Goal: Task Accomplishment & Management: Use online tool/utility

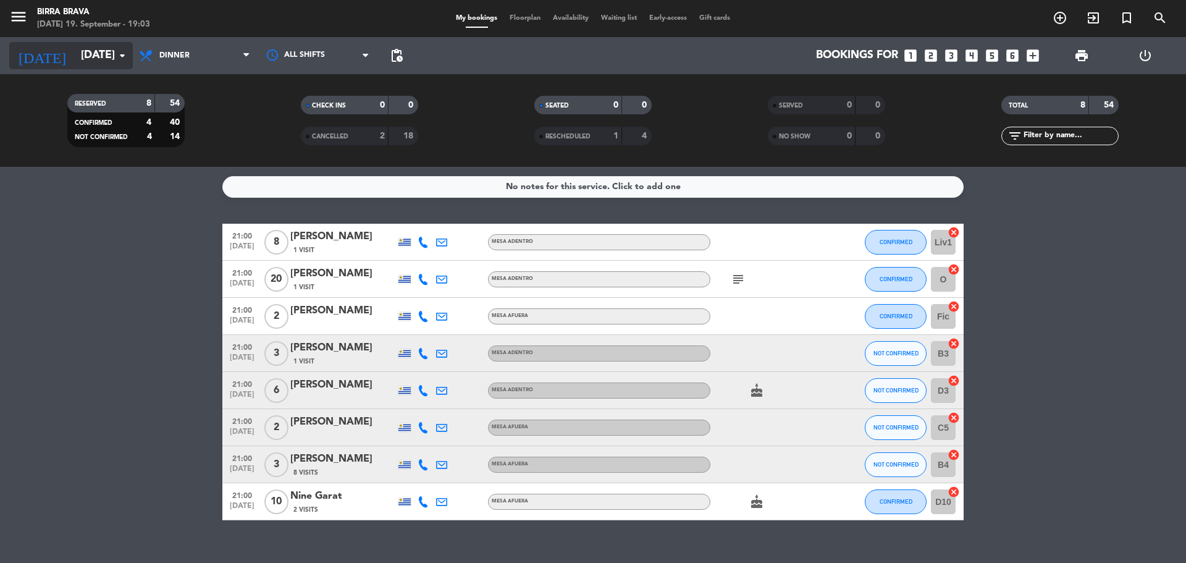
click at [112, 61] on input "[DATE]" at bounding box center [146, 55] width 143 height 25
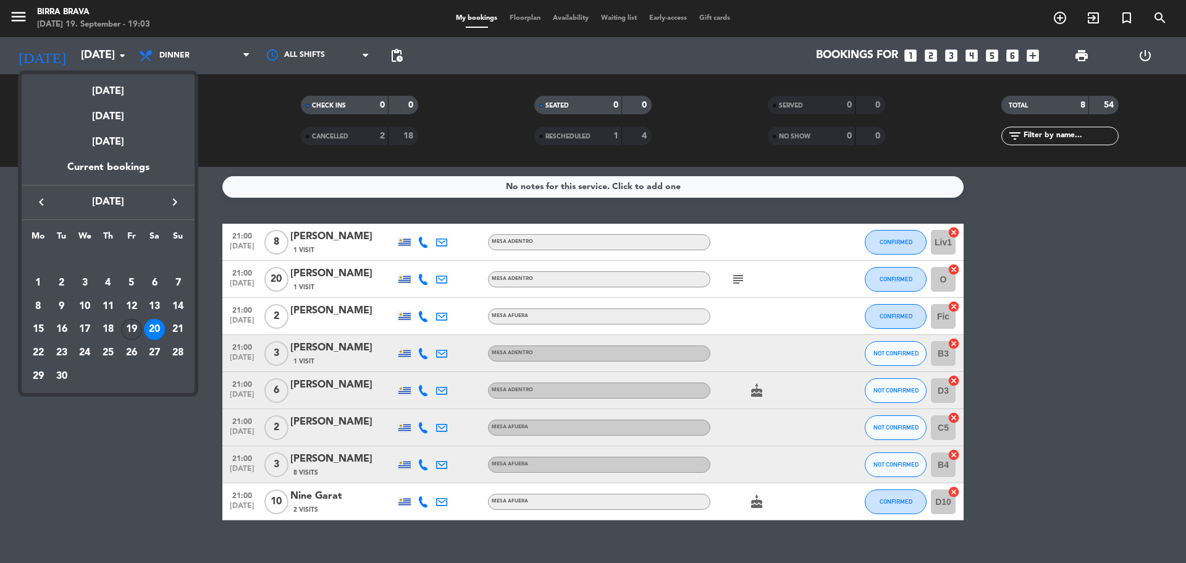
click at [127, 332] on div "19" at bounding box center [131, 329] width 21 height 21
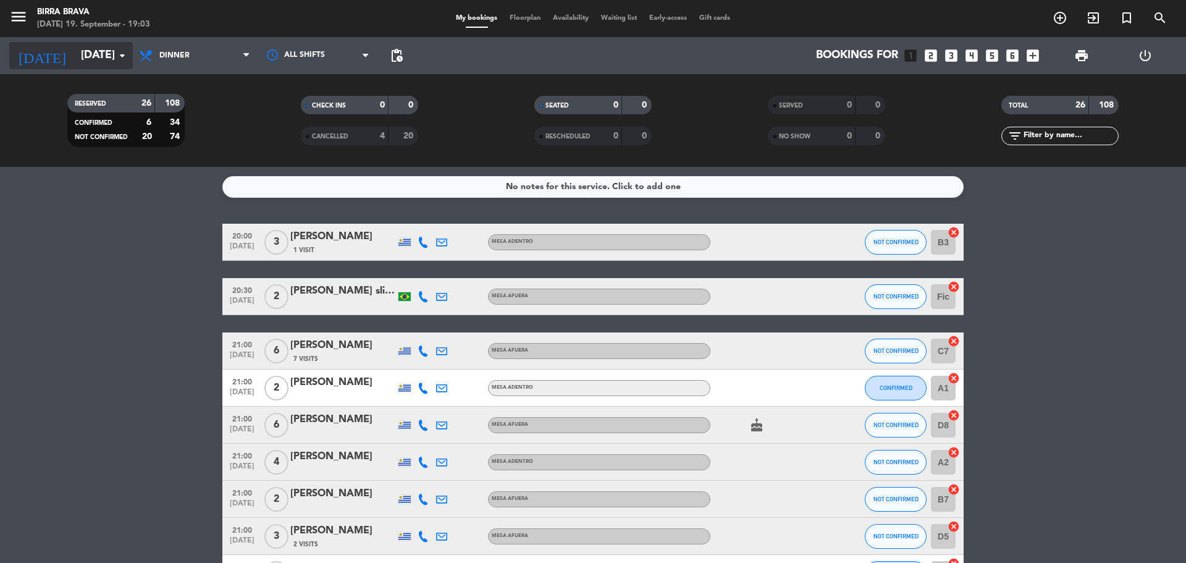
click at [107, 65] on input "[DATE]" at bounding box center [146, 55] width 143 height 25
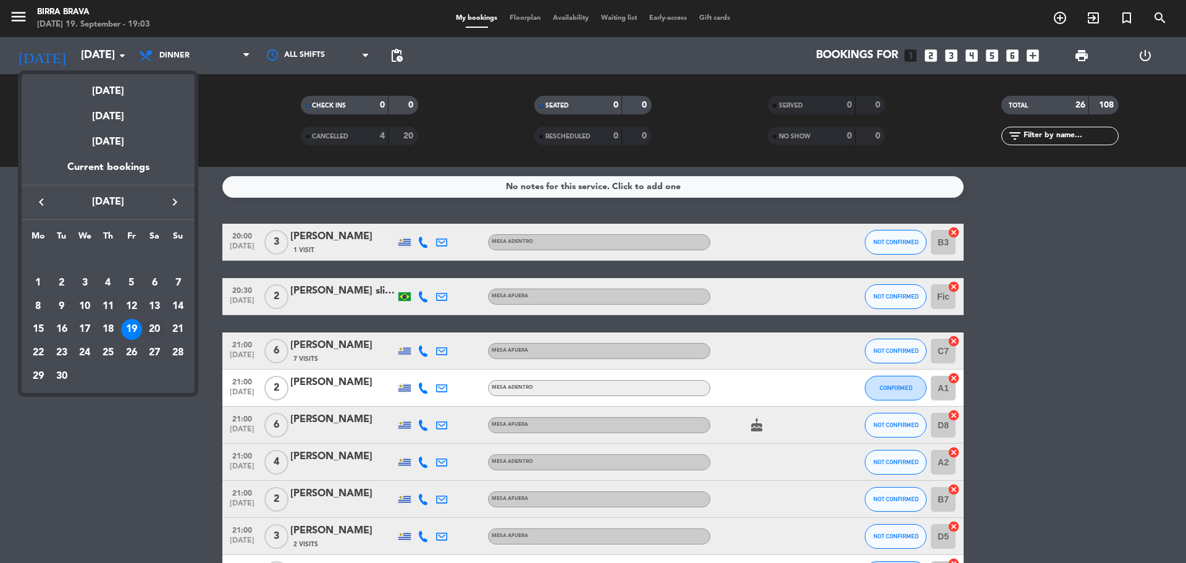
click at [151, 327] on div "20" at bounding box center [154, 329] width 21 height 21
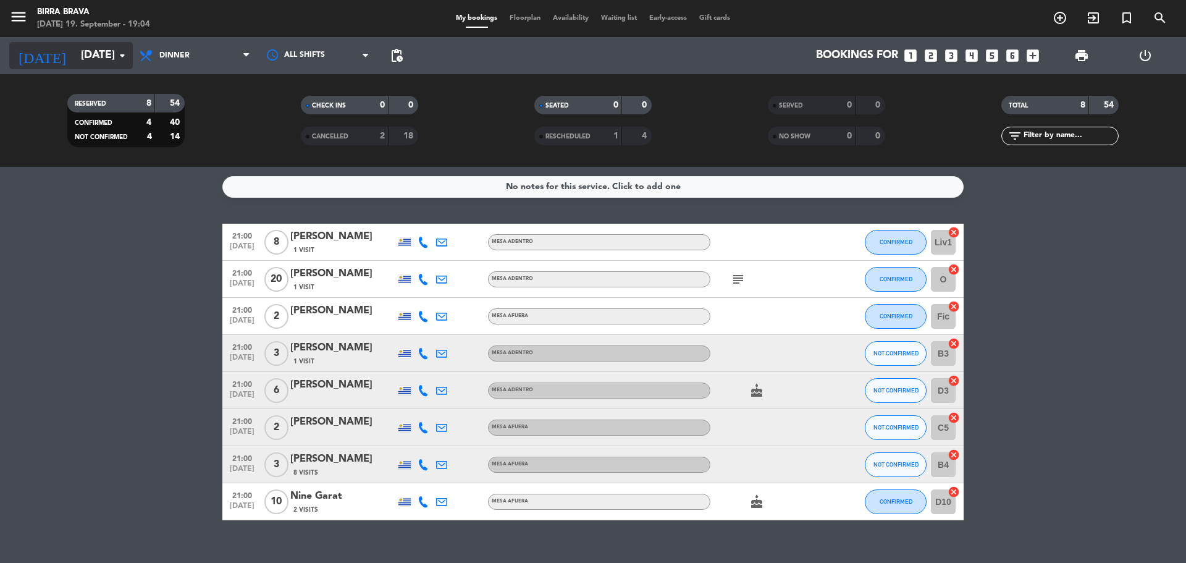
click at [105, 53] on input "[DATE]" at bounding box center [146, 55] width 143 height 25
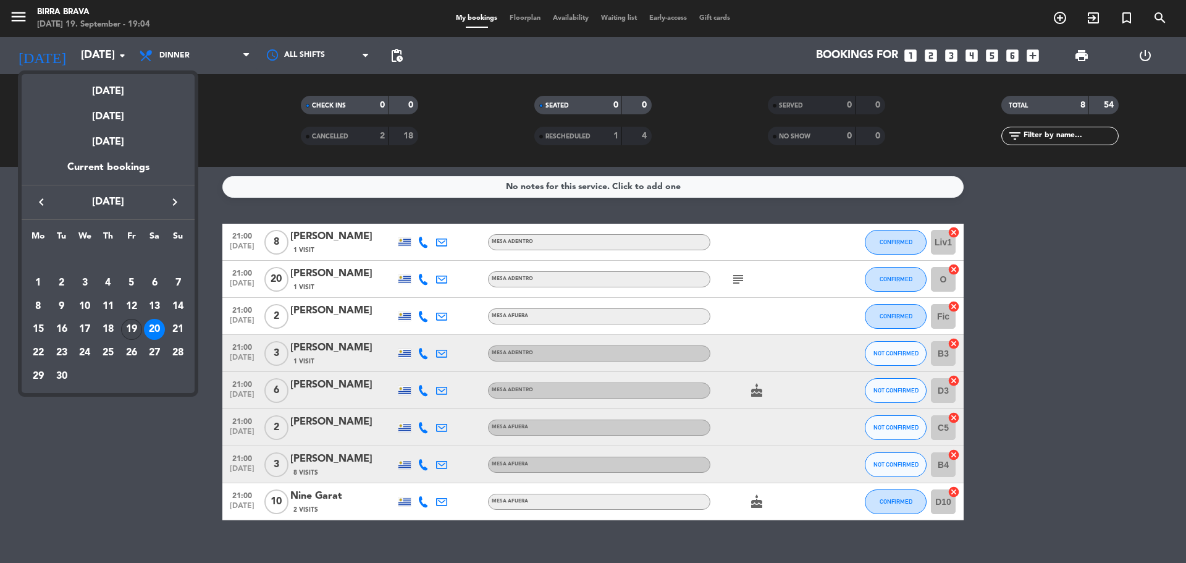
click at [139, 329] on div "19" at bounding box center [131, 329] width 21 height 21
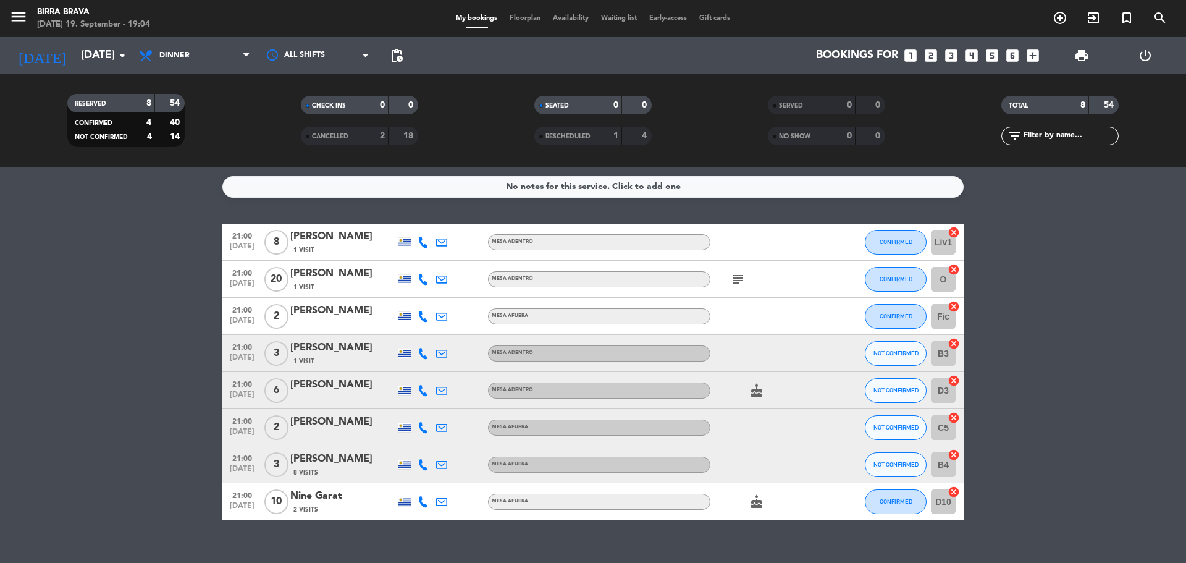
type input "[DATE]"
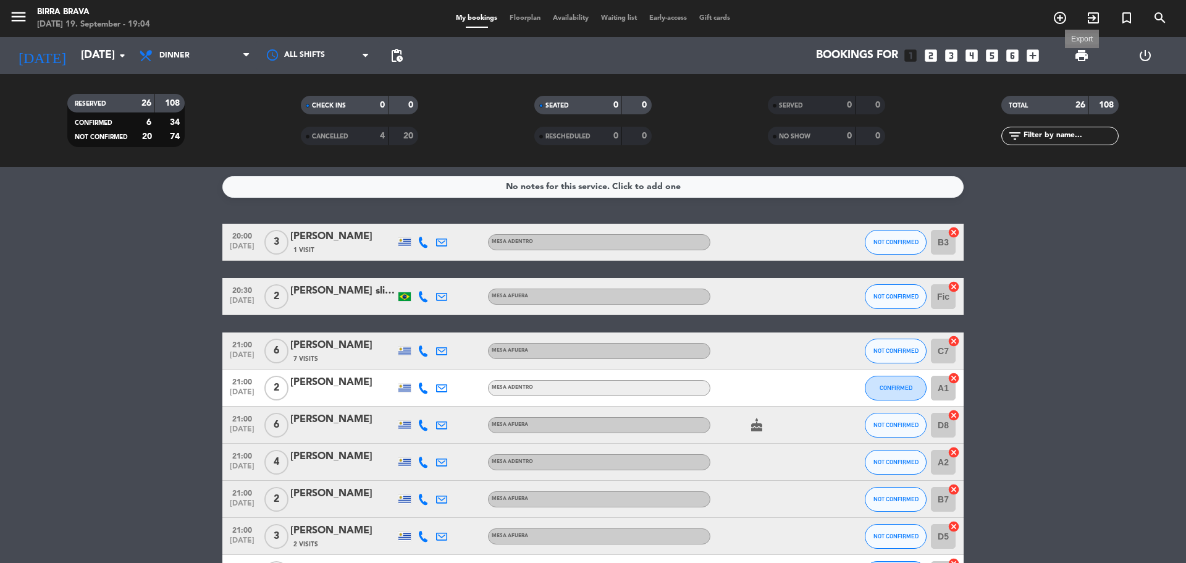
drag, startPoint x: 1075, startPoint y: 52, endPoint x: 1072, endPoint y: 61, distance: 8.8
click at [1075, 53] on span "print" at bounding box center [1081, 55] width 15 height 15
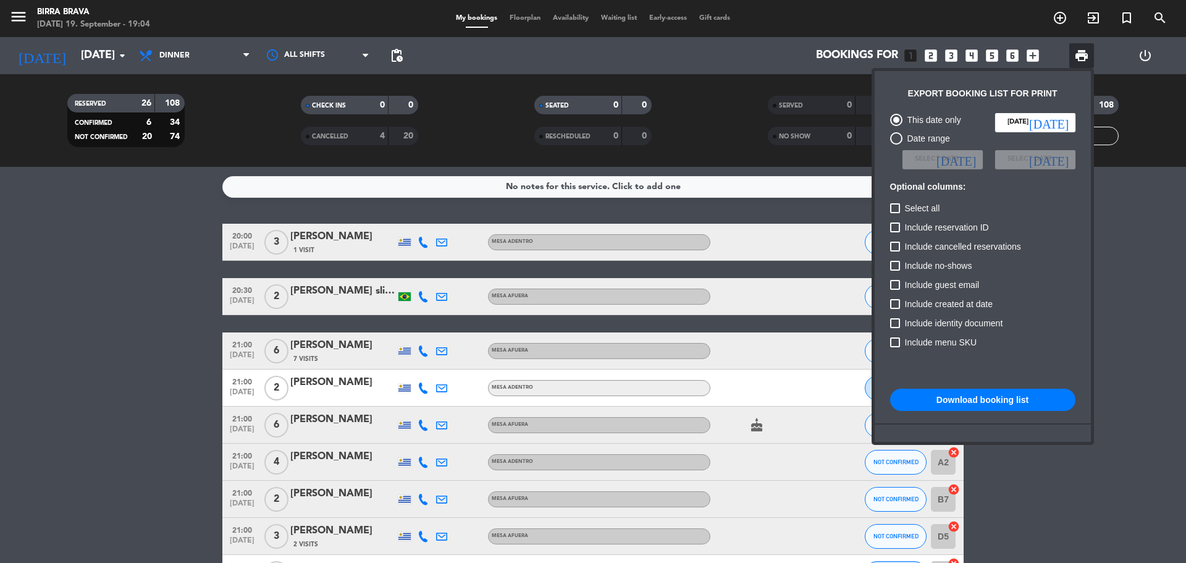
click at [986, 400] on button "Download booking list" at bounding box center [982, 399] width 185 height 22
